Goal: Transaction & Acquisition: Book appointment/travel/reservation

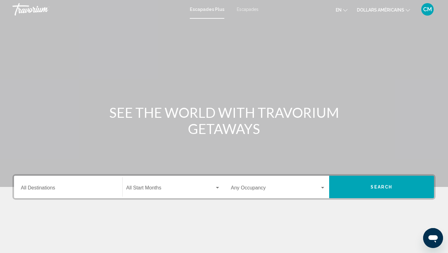
click at [346, 13] on button "en English Español Français Italiano Português русский" at bounding box center [342, 9] width 12 height 9
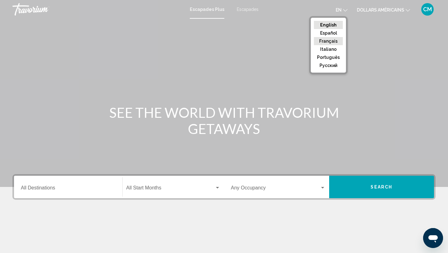
click at [336, 45] on button "Français" at bounding box center [328, 41] width 29 height 8
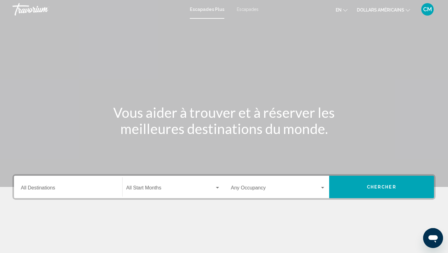
click at [398, 9] on font "dollars américains" at bounding box center [380, 9] width 47 height 5
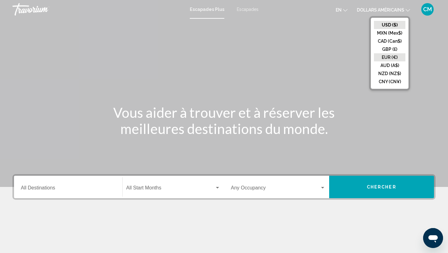
click at [389, 56] on button "EUR (€)" at bounding box center [389, 57] width 31 height 8
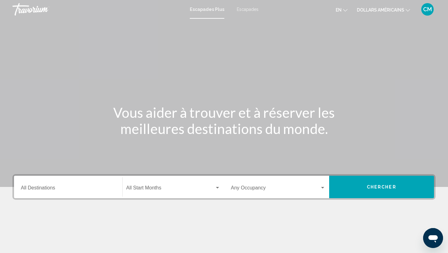
click at [345, 11] on icon "Changer de langue" at bounding box center [345, 10] width 4 height 2
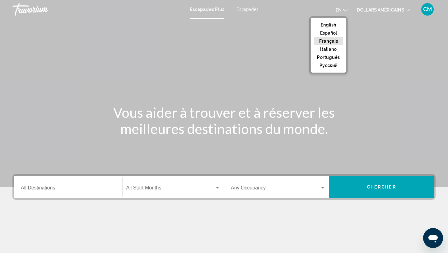
click at [333, 44] on button "Français" at bounding box center [328, 41] width 29 height 8
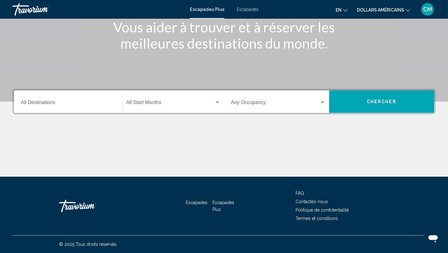
scroll to position [85, 0]
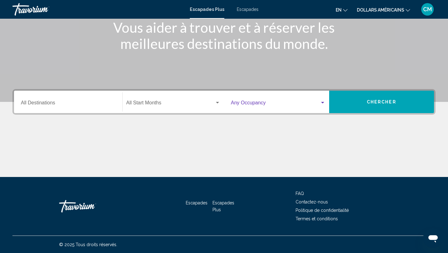
click at [290, 101] on span "Widget de recherche" at bounding box center [275, 104] width 89 height 6
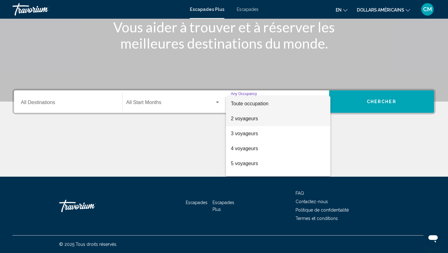
click at [286, 118] on span "2 voyageurs" at bounding box center [278, 118] width 95 height 15
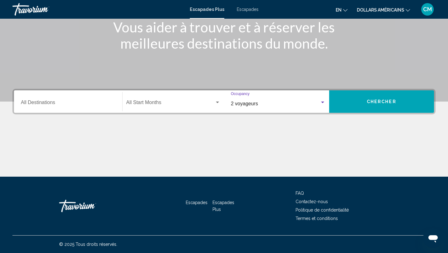
click at [211, 104] on span "Widget de recherche" at bounding box center [170, 104] width 89 height 6
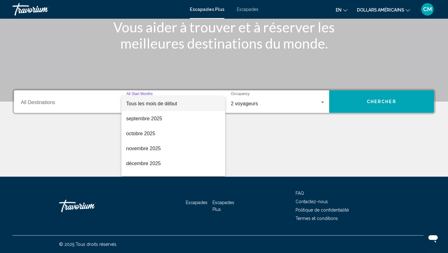
click at [211, 104] on span "Tous les mois de début" at bounding box center [173, 103] width 94 height 15
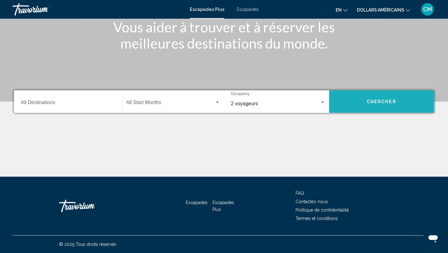
click at [368, 109] on button "Chercher" at bounding box center [381, 101] width 105 height 22
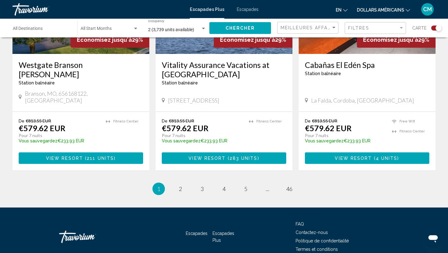
scroll to position [961, 0]
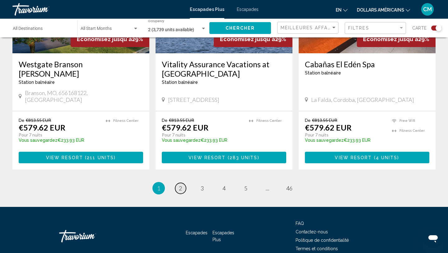
click at [183, 183] on link "page 2" at bounding box center [180, 188] width 11 height 11
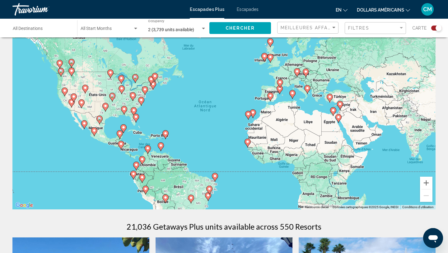
scroll to position [21, 0]
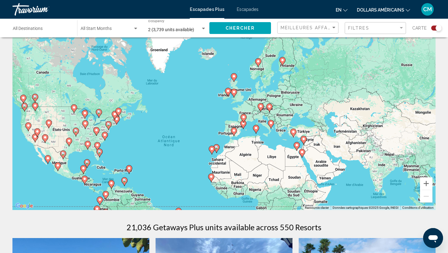
drag, startPoint x: 290, startPoint y: 131, endPoint x: 252, endPoint y: 166, distance: 50.9
click at [252, 166] on div "Pour activer le glissement avec le clavier, appuyez sur Alt+Entrée. Une fois ce…" at bounding box center [223, 116] width 423 height 187
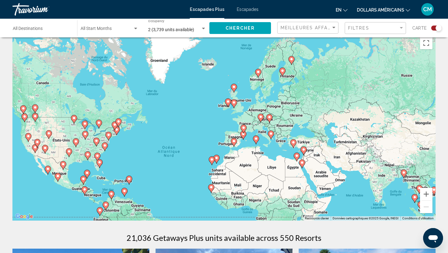
scroll to position [11, 0]
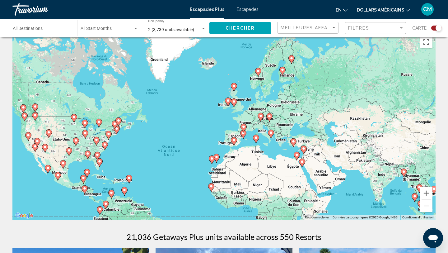
click at [270, 133] on image "Contenu principal" at bounding box center [271, 133] width 4 height 4
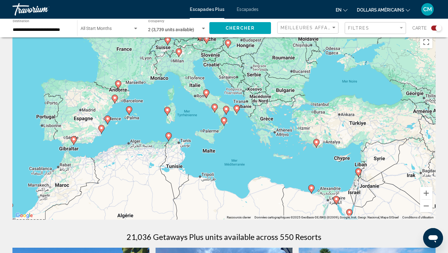
scroll to position [0, 0]
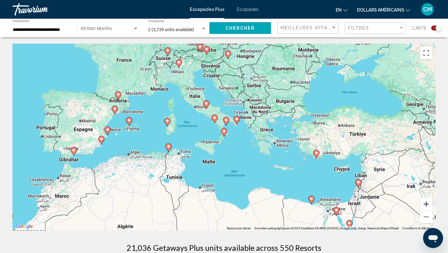
click at [425, 205] on button "Zoom avant" at bounding box center [426, 204] width 12 height 12
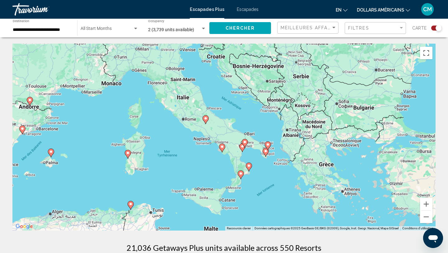
drag, startPoint x: 378, startPoint y: 177, endPoint x: 394, endPoint y: 219, distance: 45.3
click at [394, 219] on div "Pour activer le glissement avec le clavier, appuyez sur Alt+Entrée. Une fois ce…" at bounding box center [223, 137] width 423 height 187
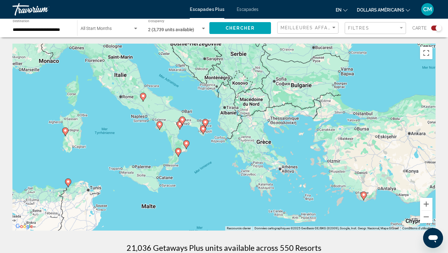
drag, startPoint x: 289, startPoint y: 182, endPoint x: 225, endPoint y: 160, distance: 66.9
click at [225, 160] on div "Pour activer le glissement avec le clavier, appuyez sur Alt+Entrée. Une fois ce…" at bounding box center [223, 137] width 423 height 187
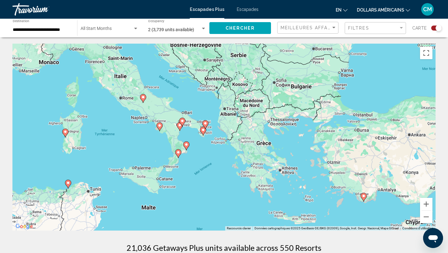
click at [365, 197] on image "Contenu principal" at bounding box center [364, 196] width 4 height 4
type input "**********"
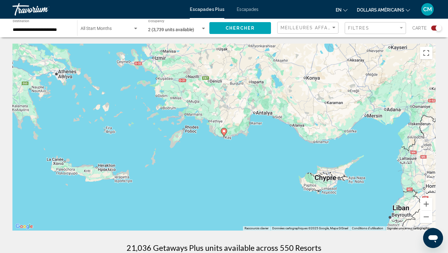
click at [224, 131] on image "Contenu principal" at bounding box center [224, 131] width 4 height 4
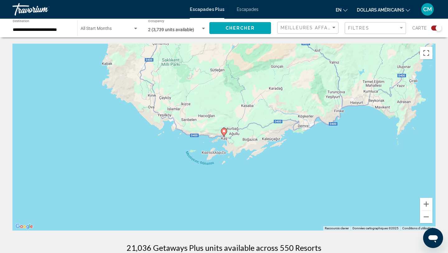
click at [224, 132] on image "Contenu principal" at bounding box center [224, 131] width 4 height 4
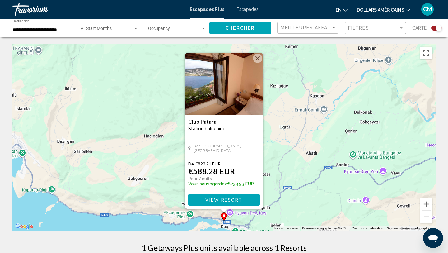
click at [214, 197] on span "View Resort" at bounding box center [223, 199] width 37 height 5
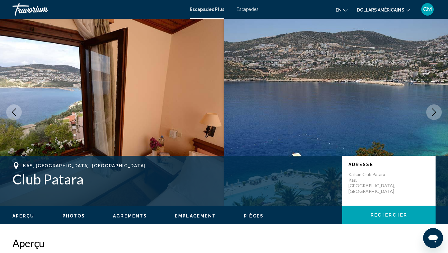
click at [437, 113] on icon "Next image" at bounding box center [433, 111] width 7 height 7
click at [433, 113] on icon "Next image" at bounding box center [433, 111] width 7 height 7
click at [9, 112] on button "Previous image" at bounding box center [14, 112] width 16 height 16
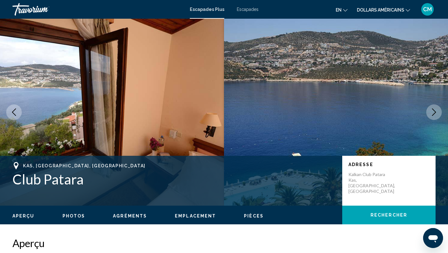
click at [73, 215] on span "Photos" at bounding box center [74, 215] width 23 height 5
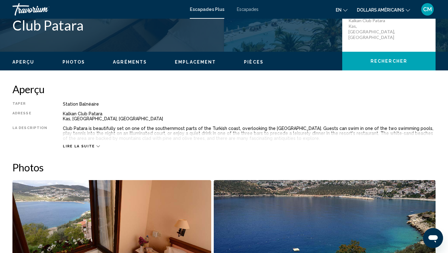
scroll to position [155, 0]
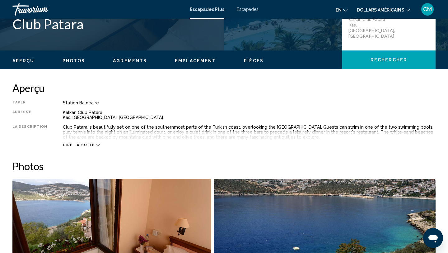
click at [87, 143] on span "Lire la suite" at bounding box center [79, 145] width 32 height 4
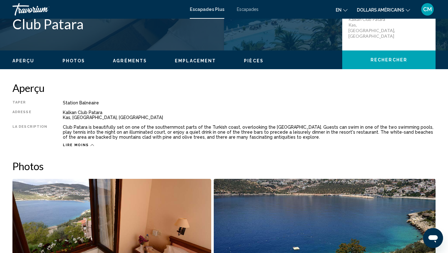
click at [345, 12] on button "en English Español Français Italiano Português русский" at bounding box center [342, 9] width 12 height 9
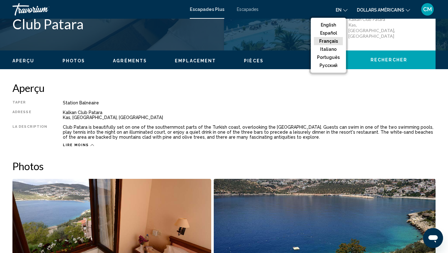
click at [332, 41] on button "Français" at bounding box center [328, 41] width 29 height 8
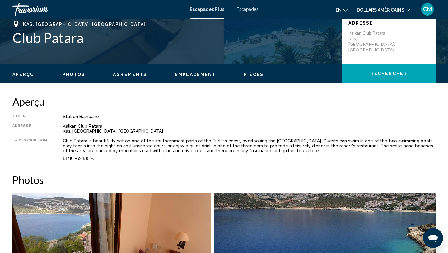
scroll to position [141, 0]
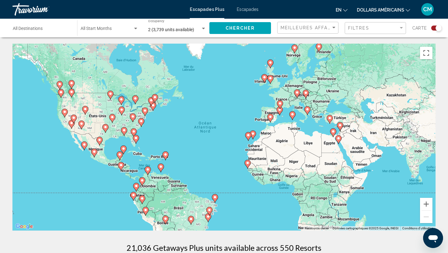
click at [288, 116] on div "Pour activer le glissement avec le clavier, appuyez sur Alt+Entrée. Une fois ce…" at bounding box center [223, 137] width 423 height 187
click at [309, 110] on icon "Contenu principal" at bounding box center [308, 110] width 6 height 8
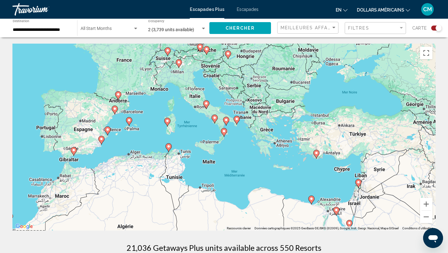
click at [214, 117] on image "Contenu principal" at bounding box center [215, 118] width 4 height 4
type input "**********"
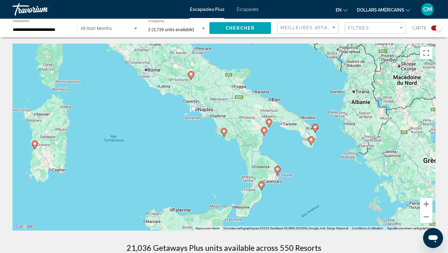
click at [280, 171] on icon "Contenu principal" at bounding box center [277, 170] width 6 height 9
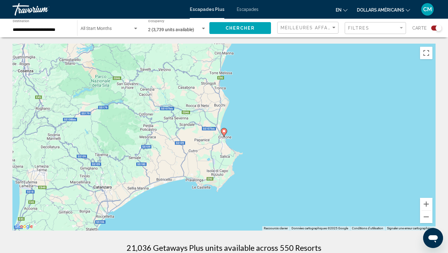
click at [224, 132] on image "Contenu principal" at bounding box center [224, 131] width 4 height 4
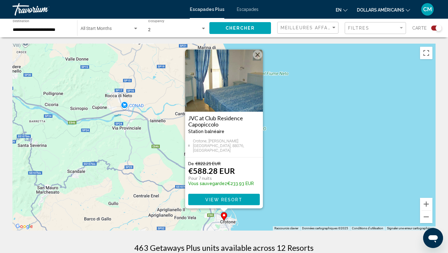
click at [257, 59] on button "Fermer" at bounding box center [257, 54] width 9 height 9
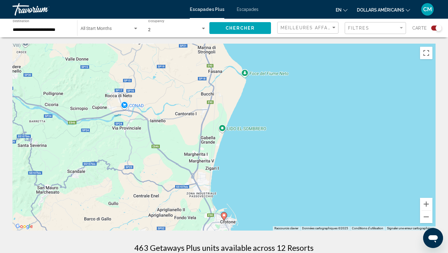
click at [246, 106] on div "Pour activer le glissement avec le clavier, appuyez sur Alt+Entrée. Une fois ce…" at bounding box center [223, 137] width 423 height 187
click at [427, 219] on button "Zoom arrière" at bounding box center [426, 216] width 12 height 12
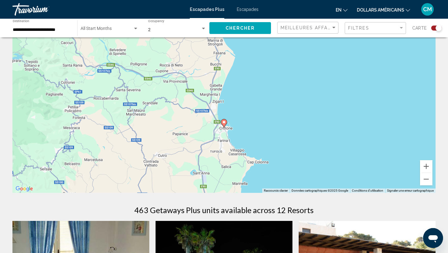
scroll to position [45, 0]
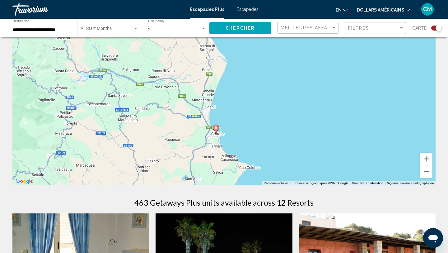
drag, startPoint x: 310, startPoint y: 176, endPoint x: 302, endPoint y: 144, distance: 33.1
click at [302, 144] on div "Pour activer le glissement avec le clavier, appuyez sur Alt+Entrée. Une fois ce…" at bounding box center [223, 91] width 423 height 187
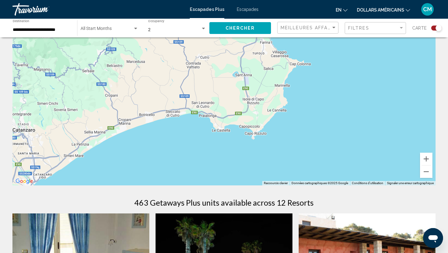
drag, startPoint x: 185, startPoint y: 118, endPoint x: 259, endPoint y: 8, distance: 133.0
click at [259, 8] on div "**********" at bounding box center [224, 81] width 448 height 253
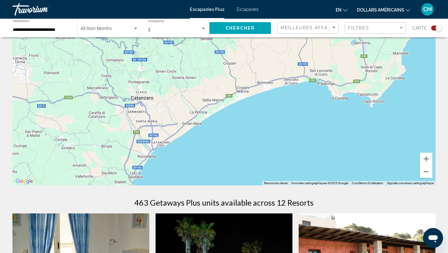
drag, startPoint x: 191, startPoint y: 92, endPoint x: 253, endPoint y: 77, distance: 63.3
click at [253, 77] on div "Pour activer le glissement avec le clavier, appuyez sur Alt+Entrée. Une fois ce…" at bounding box center [223, 91] width 423 height 187
click at [427, 174] on button "Zoom arrière" at bounding box center [426, 171] width 12 height 12
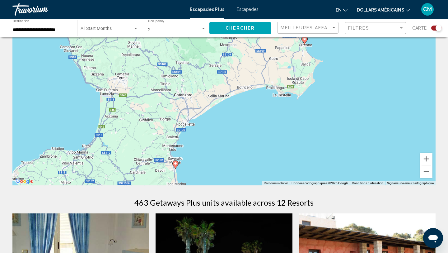
click at [176, 163] on image "Contenu principal" at bounding box center [176, 164] width 4 height 4
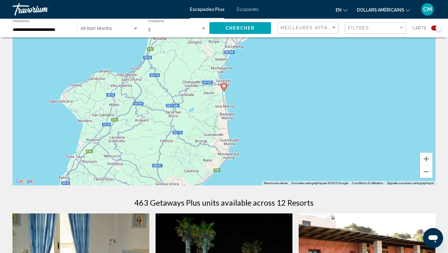
click at [225, 87] on image "Contenu principal" at bounding box center [224, 86] width 4 height 4
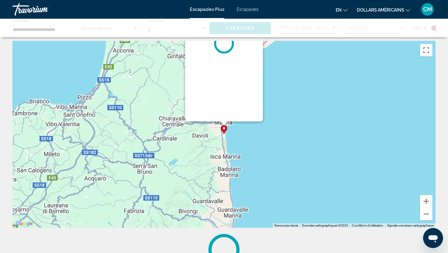
scroll to position [0, 0]
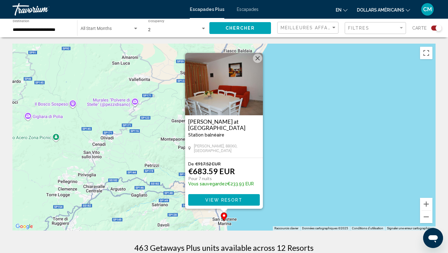
click at [258, 58] on button "Fermer" at bounding box center [257, 58] width 9 height 9
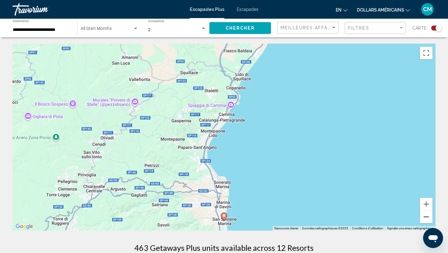
click at [428, 218] on button "Zoom arrière" at bounding box center [426, 216] width 12 height 12
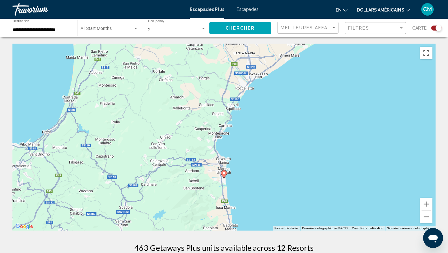
click at [429, 218] on button "Zoom arrière" at bounding box center [426, 216] width 12 height 12
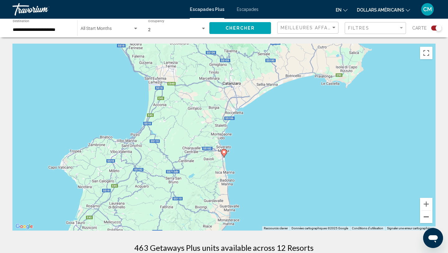
click at [429, 218] on button "Zoom arrière" at bounding box center [426, 216] width 12 height 12
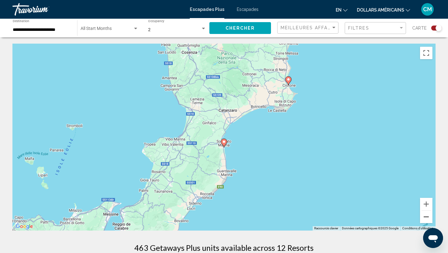
click at [429, 218] on button "Zoom arrière" at bounding box center [426, 216] width 12 height 12
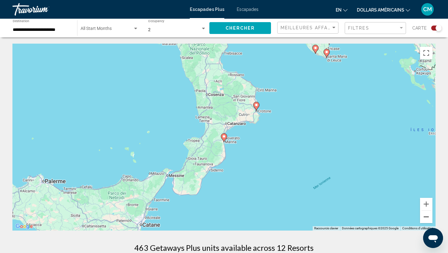
click at [429, 218] on button "Zoom arrière" at bounding box center [426, 216] width 12 height 12
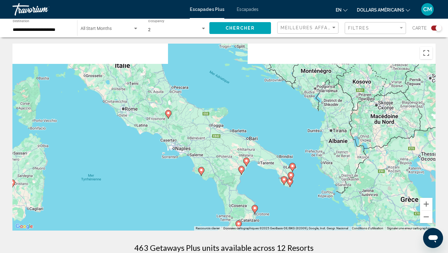
drag, startPoint x: 270, startPoint y: 135, endPoint x: 289, endPoint y: 233, distance: 99.9
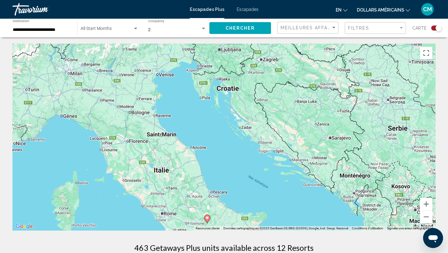
drag, startPoint x: 250, startPoint y: 151, endPoint x: 284, endPoint y: 248, distance: 103.3
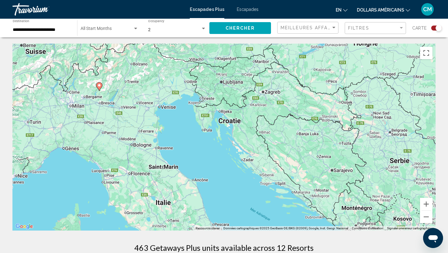
drag, startPoint x: 285, startPoint y: 175, endPoint x: 288, endPoint y: 214, distance: 39.6
click at [288, 214] on div "Pour activer le glissement avec le clavier, appuyez sur Alt+Entrée. Une fois ce…" at bounding box center [223, 137] width 423 height 187
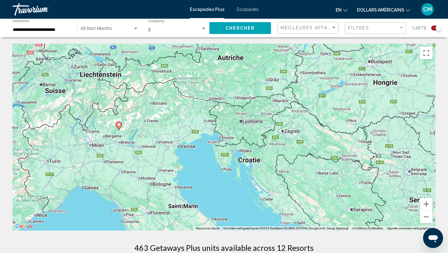
drag, startPoint x: 231, startPoint y: 158, endPoint x: 250, endPoint y: 191, distance: 37.8
click at [250, 191] on div "Pour activer le glissement avec le clavier, appuyez sur Alt+Entrée. Une fois ce…" at bounding box center [223, 137] width 423 height 187
click at [426, 218] on button "Zoom arrière" at bounding box center [426, 216] width 12 height 12
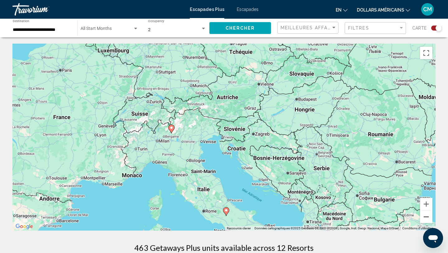
click at [426, 218] on button "Zoom arrière" at bounding box center [426, 216] width 12 height 12
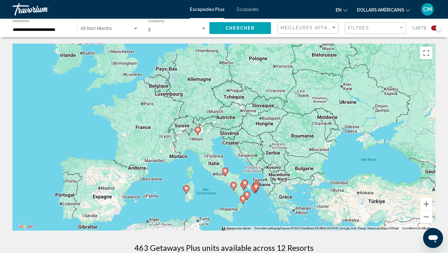
click at [187, 188] on image "Contenu principal" at bounding box center [187, 188] width 4 height 4
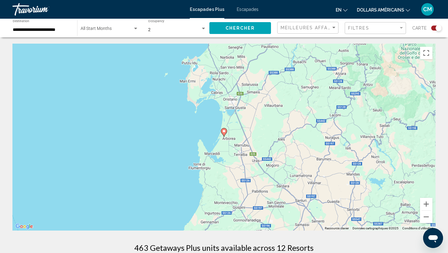
click at [225, 133] on icon "Contenu principal" at bounding box center [224, 132] width 6 height 8
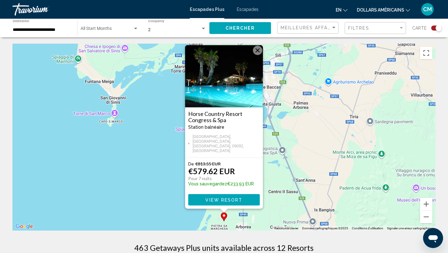
click at [219, 196] on button "View Resort" at bounding box center [224, 200] width 72 height 12
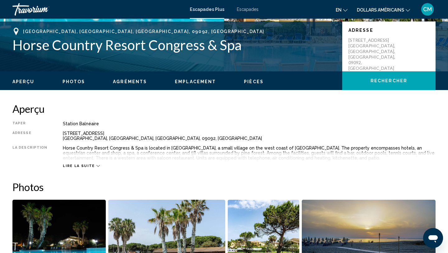
scroll to position [135, 0]
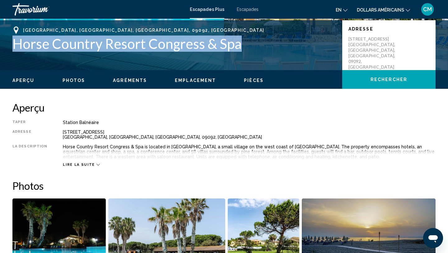
drag, startPoint x: 238, startPoint y: 46, endPoint x: 94, endPoint y: 35, distance: 144.5
click at [94, 35] on div "[GEOGRAPHIC_DATA], [GEOGRAPHIC_DATA], [GEOGRAPHIC_DATA], 09092, [GEOGRAPHIC_DAT…" at bounding box center [174, 38] width 324 height 25
copy h1 "Horse Country Resort Congress & Spa"
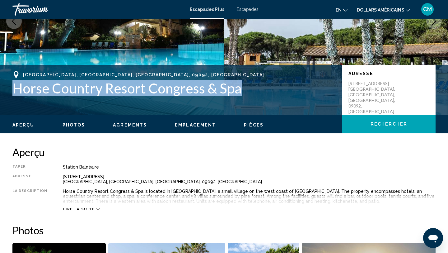
scroll to position [116, 0]
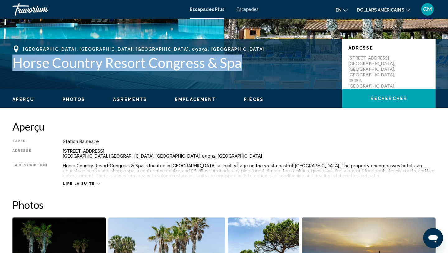
click at [96, 182] on icon "Contenu principal" at bounding box center [97, 183] width 3 height 3
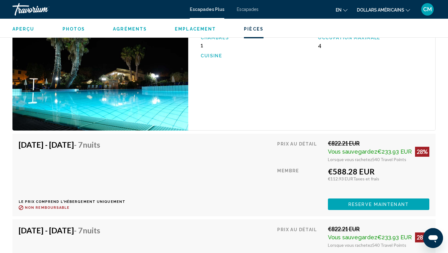
scroll to position [1086, 0]
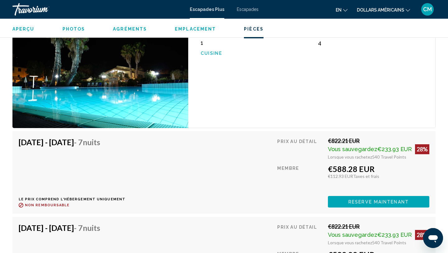
click at [356, 199] on span "Reserve maintenant" at bounding box center [379, 201] width 60 height 5
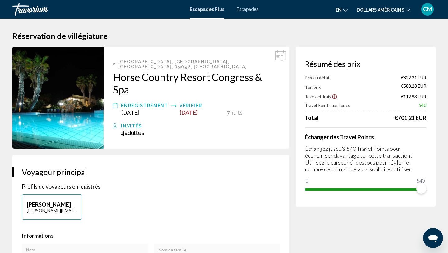
click at [334, 96] on icon "Show Taxes and Fees disclaimer" at bounding box center [335, 97] width 6 height 6
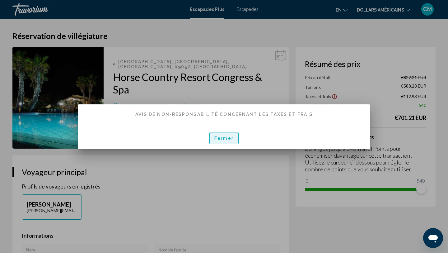
click at [228, 139] on font "Fermer" at bounding box center [223, 138] width 19 height 5
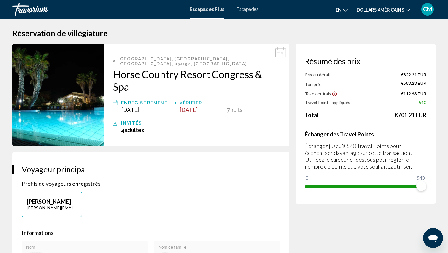
scroll to position [2, 0]
drag, startPoint x: 420, startPoint y: 187, endPoint x: 320, endPoint y: 187, distance: 100.8
click at [320, 187] on span "Contenu principal" at bounding box center [320, 186] width 10 height 10
drag, startPoint x: 321, startPoint y: 187, endPoint x: 438, endPoint y: 197, distance: 117.1
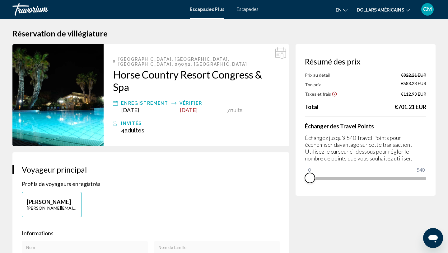
drag, startPoint x: 419, startPoint y: 183, endPoint x: 307, endPoint y: 188, distance: 112.5
click at [307, 188] on div "Résumé des prix Prix au détail €822.21 EUR Ton prix €588.28 EUR Taxes et frais …" at bounding box center [366, 119] width 140 height 151
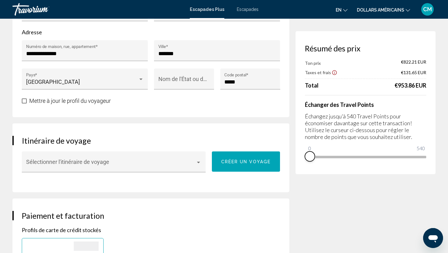
scroll to position [272, 0]
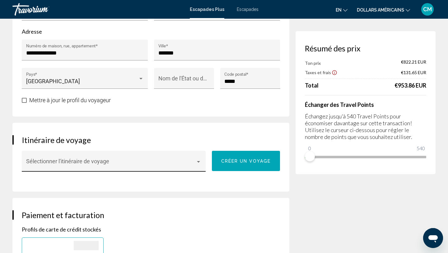
click at [196, 159] on div "Contenu principal" at bounding box center [199, 161] width 6 height 5
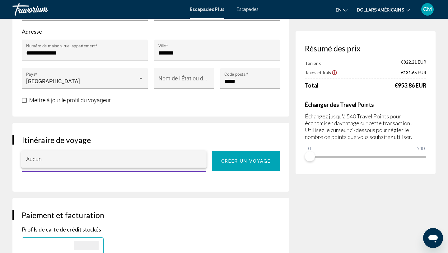
click at [196, 159] on span "Aucun" at bounding box center [114, 159] width 176 height 17
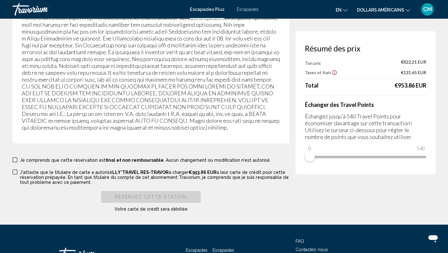
scroll to position [1124, 0]
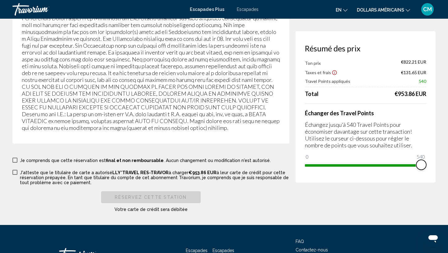
drag, startPoint x: 314, startPoint y: 156, endPoint x: 428, endPoint y: 157, distance: 113.6
click at [428, 157] on div "Résumé des prix Ton prix €822.21 EUR Taxes et frais €131.65 EUR Travel Points a…" at bounding box center [366, 106] width 140 height 151
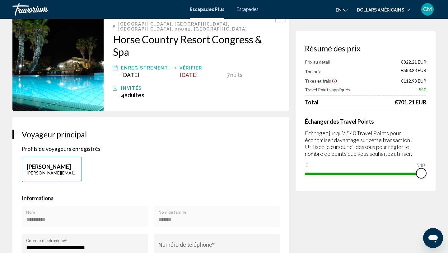
scroll to position [0, 0]
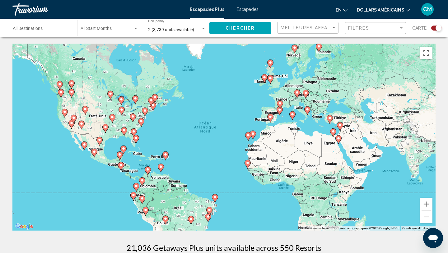
click at [294, 49] on icon "Contenu principal" at bounding box center [295, 49] width 6 height 8
type input "**********"
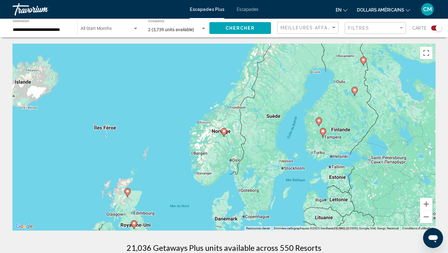
click at [224, 131] on image "Contenu principal" at bounding box center [224, 131] width 4 height 4
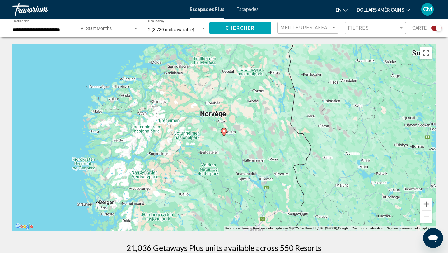
click at [224, 131] on image "Contenu principal" at bounding box center [224, 131] width 4 height 4
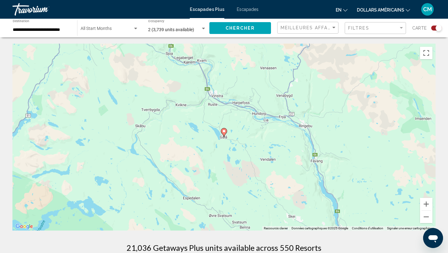
click at [224, 131] on image "Contenu principal" at bounding box center [224, 131] width 4 height 4
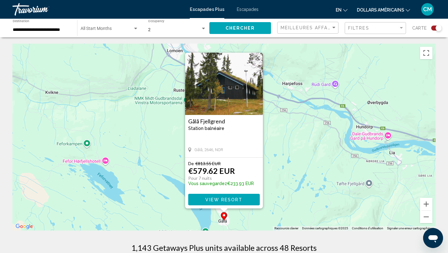
click at [229, 201] on span "View Resort" at bounding box center [223, 199] width 37 height 5
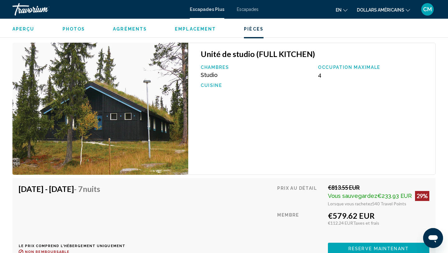
scroll to position [1250, 0]
